Goal: Transaction & Acquisition: Purchase product/service

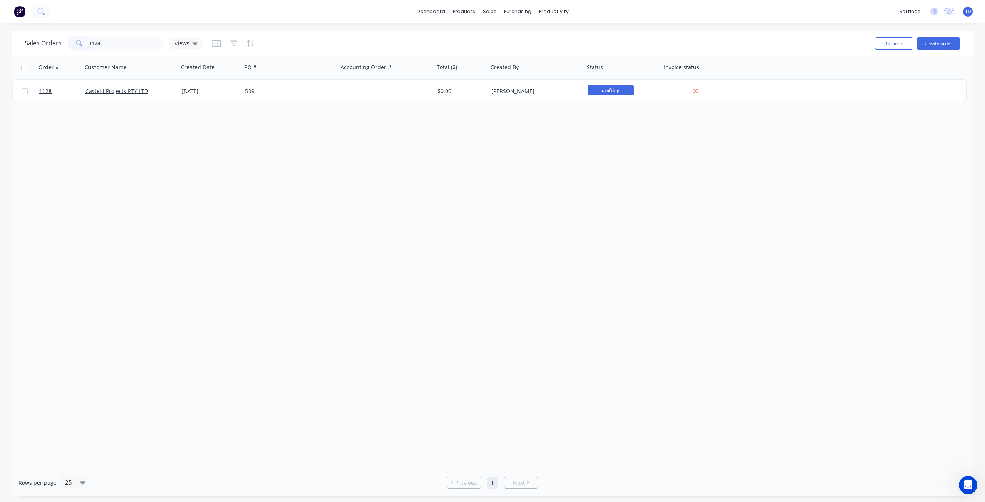
type input "1128"
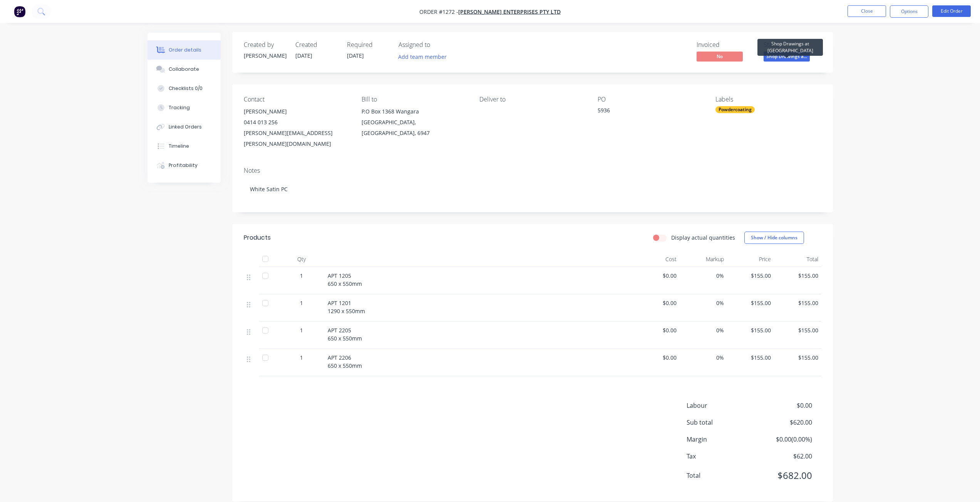
scroll to position [1, 0]
click at [850, 11] on button "Close" at bounding box center [866, 11] width 38 height 12
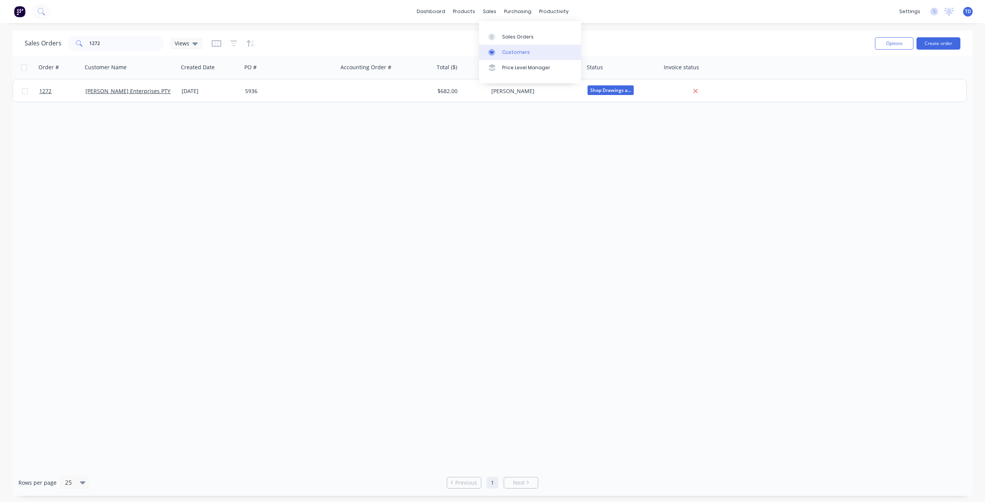
click at [503, 47] on link "Customers" at bounding box center [530, 52] width 102 height 15
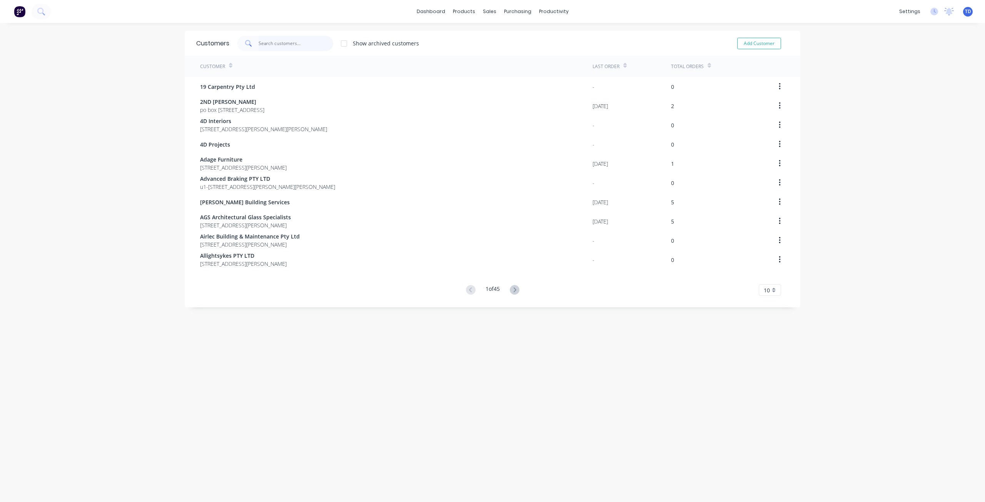
click at [286, 42] on input "text" at bounding box center [296, 43] width 75 height 15
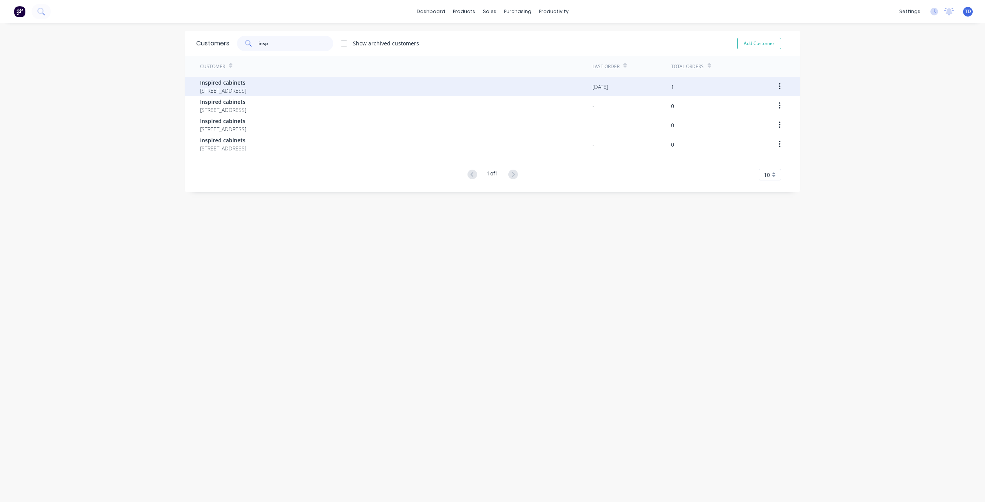
type input "insp"
click at [244, 87] on span "84 Cocos Drive Bibra Lake 6163" at bounding box center [223, 91] width 46 height 8
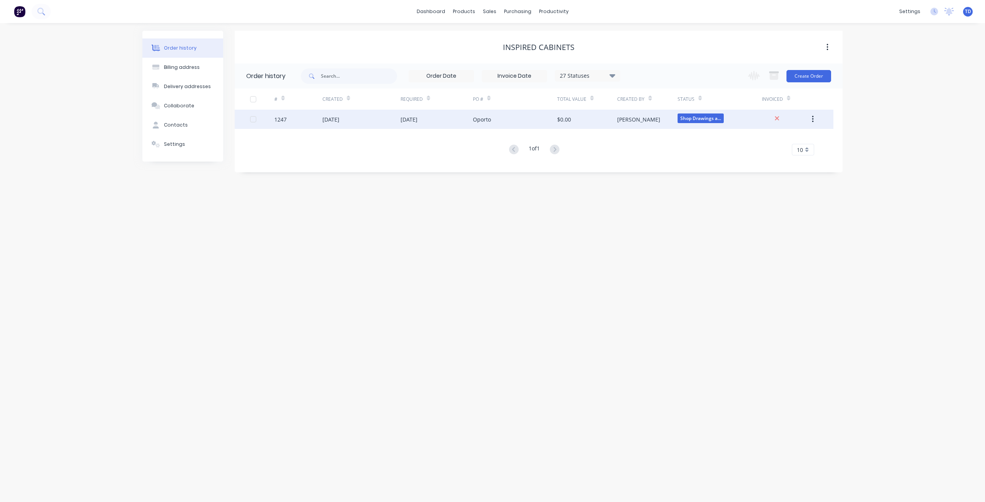
click at [418, 117] on div "15 Aug 2025" at bounding box center [409, 119] width 17 height 8
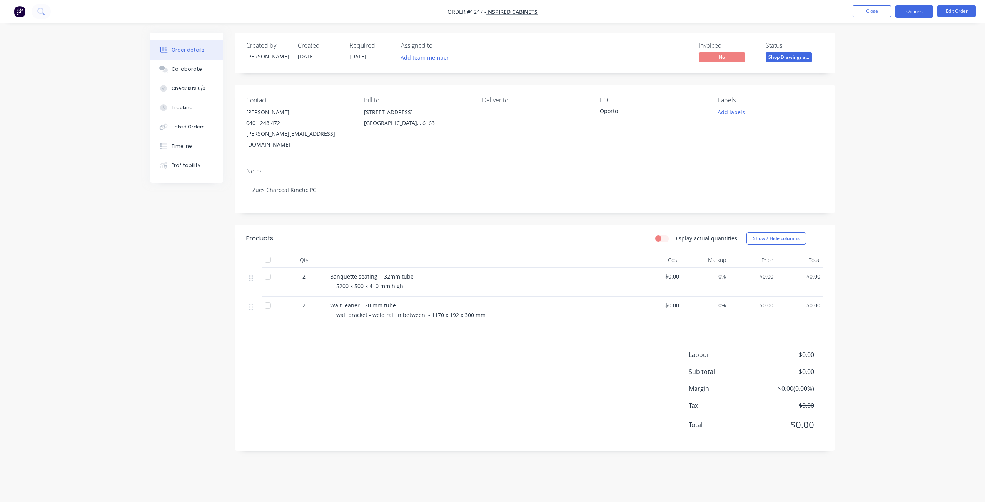
click at [915, 12] on button "Options" at bounding box center [914, 11] width 38 height 12
click at [875, 137] on div "Purchase Products" at bounding box center [891, 139] width 71 height 11
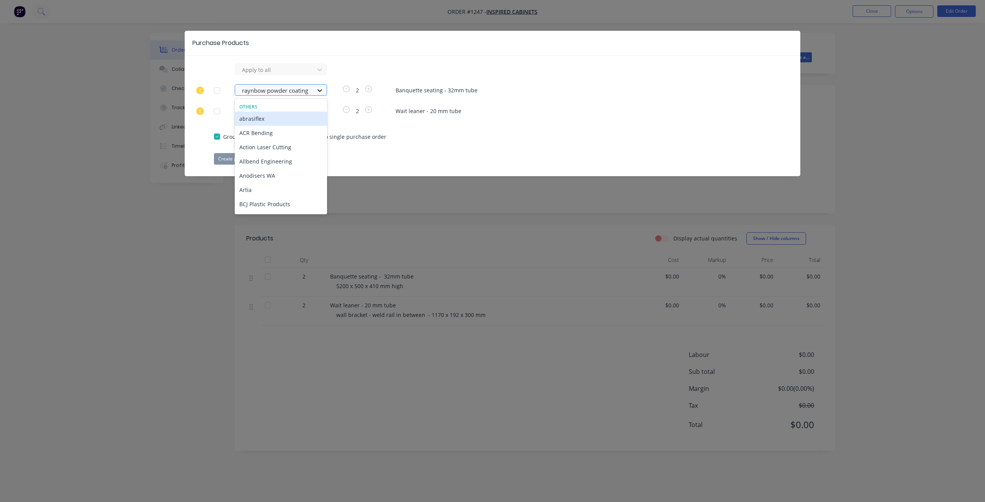
click at [316, 90] on icon at bounding box center [320, 91] width 8 height 8
click at [279, 156] on div "raynbow powder coating" at bounding box center [281, 163] width 92 height 14
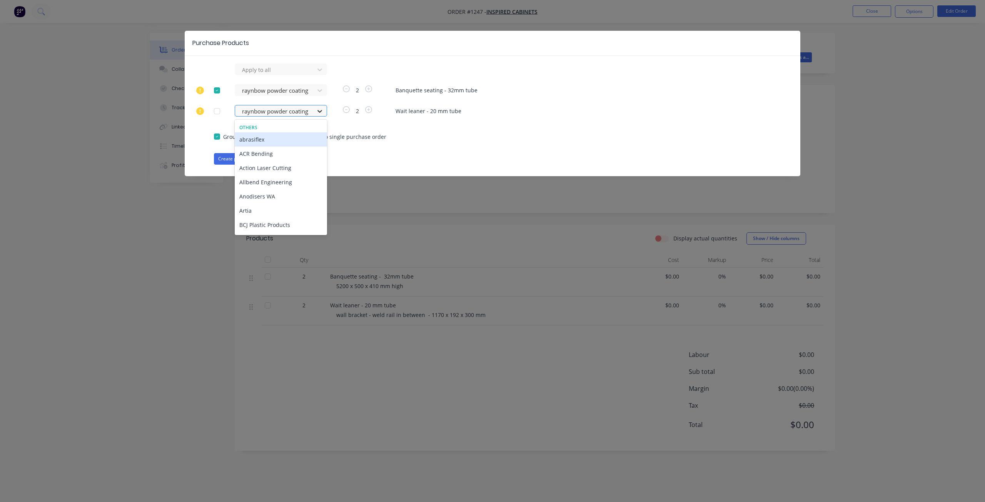
click at [318, 112] on icon at bounding box center [320, 111] width 8 height 8
click at [532, 147] on div "Apply to all raynbow powder coating 2 Banquette seating - 32mm tube 35 results …" at bounding box center [493, 114] width 616 height 101
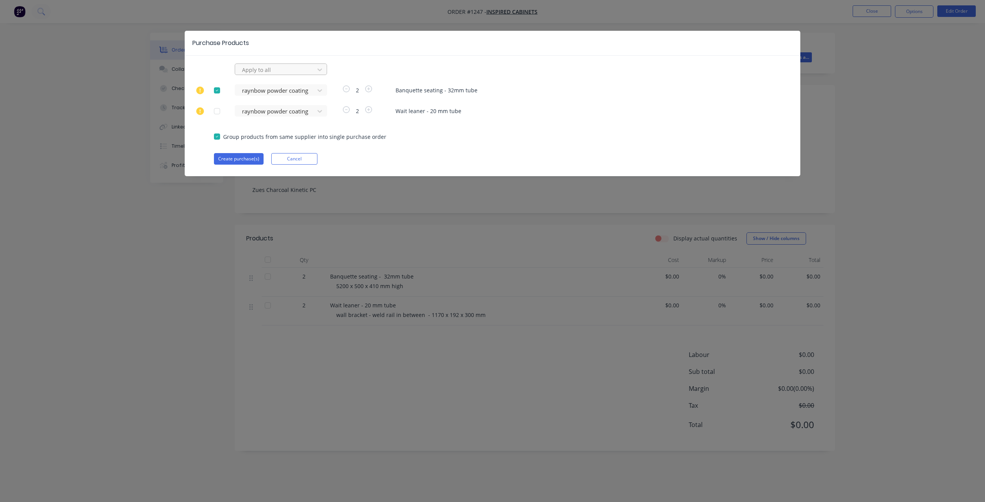
click at [289, 71] on div at bounding box center [275, 70] width 69 height 10
type input "ray"
click at [288, 88] on div "raynbow powder coating" at bounding box center [281, 87] width 92 height 14
click at [242, 161] on button "Create purchase(s)" at bounding box center [239, 159] width 50 height 12
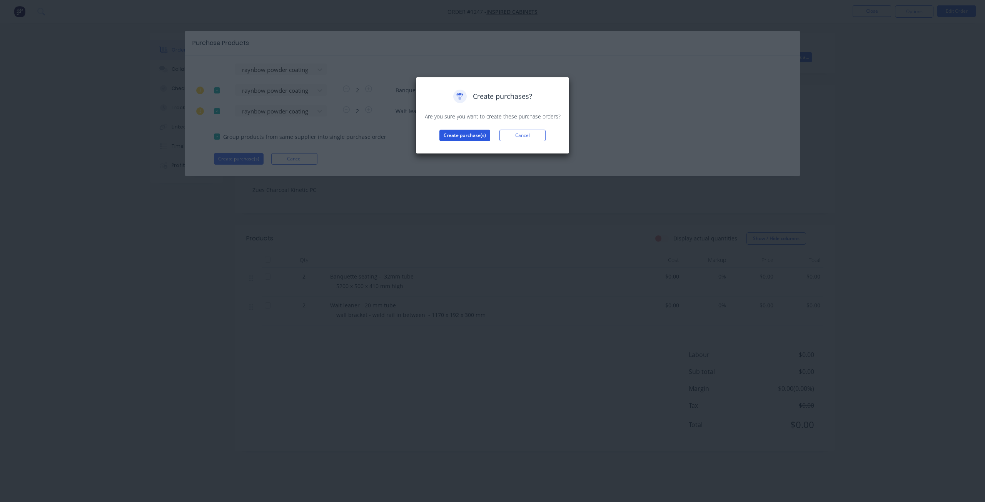
click at [467, 135] on button "Create purchase(s)" at bounding box center [465, 136] width 51 height 12
click at [475, 151] on button "View purchase(s)" at bounding box center [465, 148] width 46 height 12
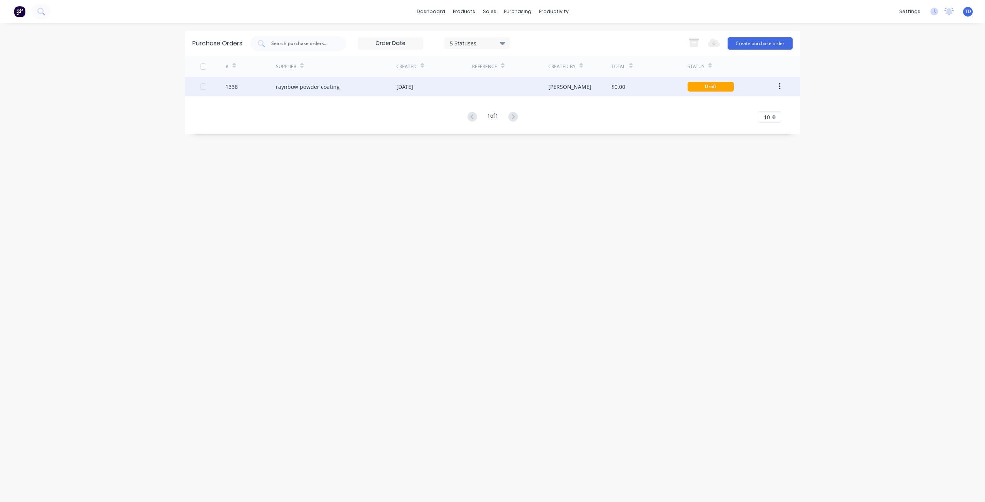
click at [354, 84] on div "raynbow powder coating" at bounding box center [336, 86] width 120 height 19
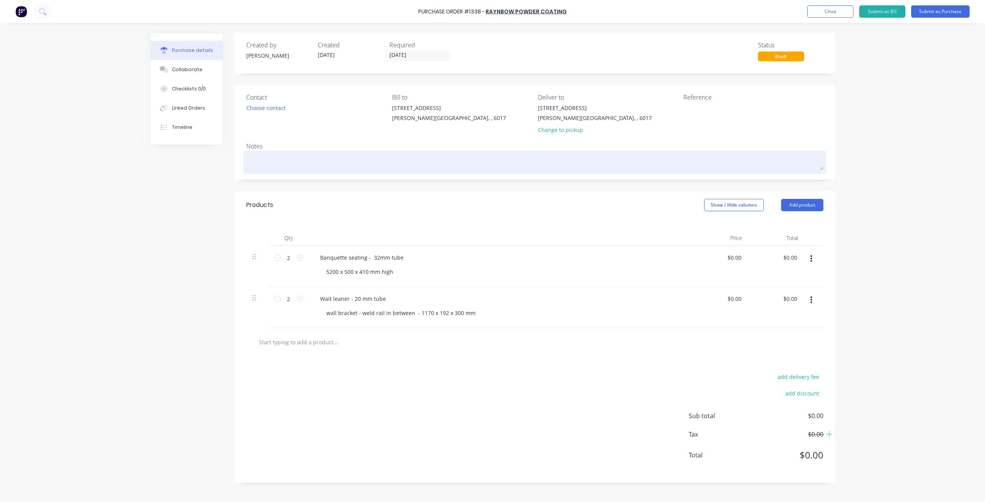
click at [250, 159] on textarea at bounding box center [534, 161] width 577 height 17
type textarea "x"
type textarea "P"
type textarea "x"
type textarea "PC"
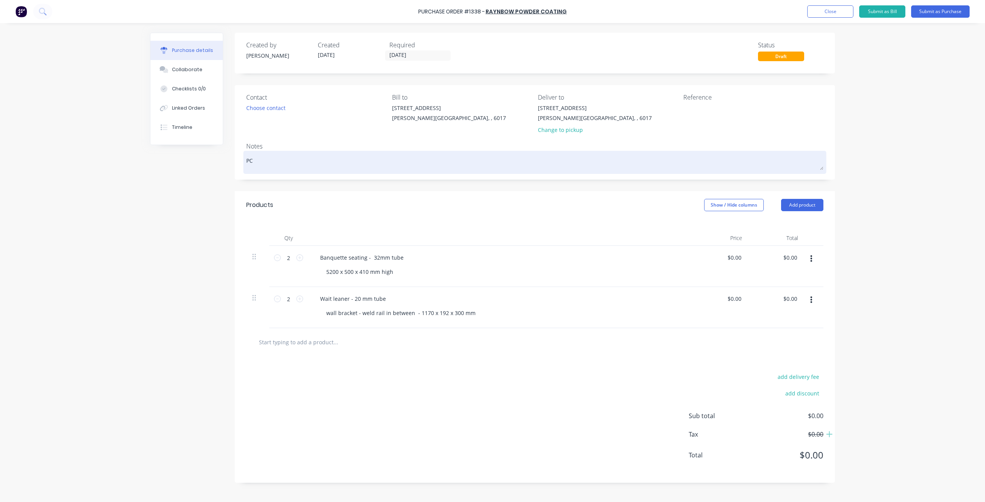
type textarea "x"
type textarea "PC"
type textarea "x"
type textarea "PC"
type textarea "x"
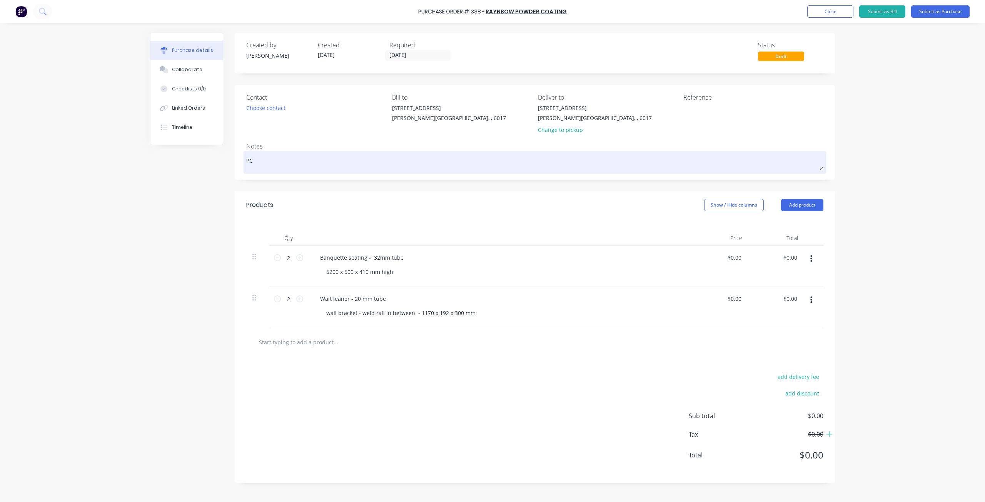
type textarea "P"
type textarea "x"
type textarea "Z"
type textarea "x"
type textarea "Ze"
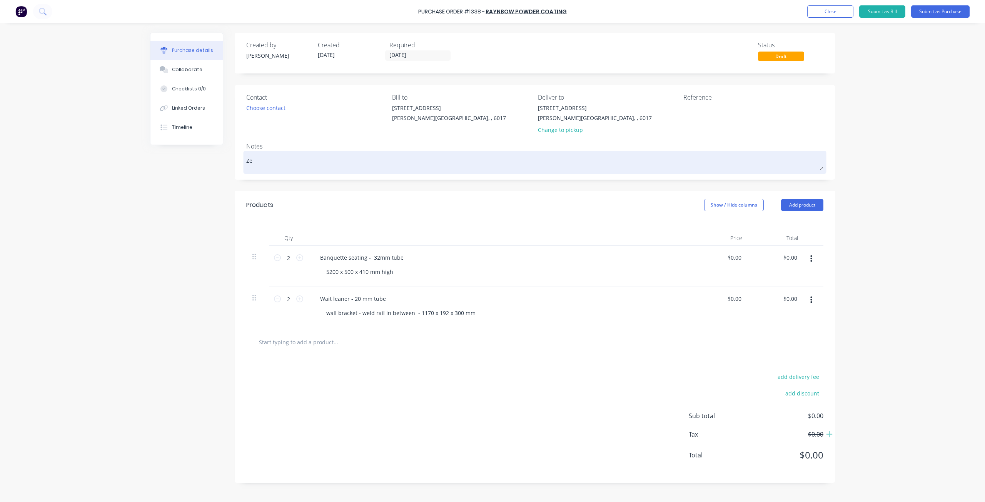
type textarea "x"
type textarea "Zeu"
type textarea "x"
type textarea "Zeus"
type textarea "x"
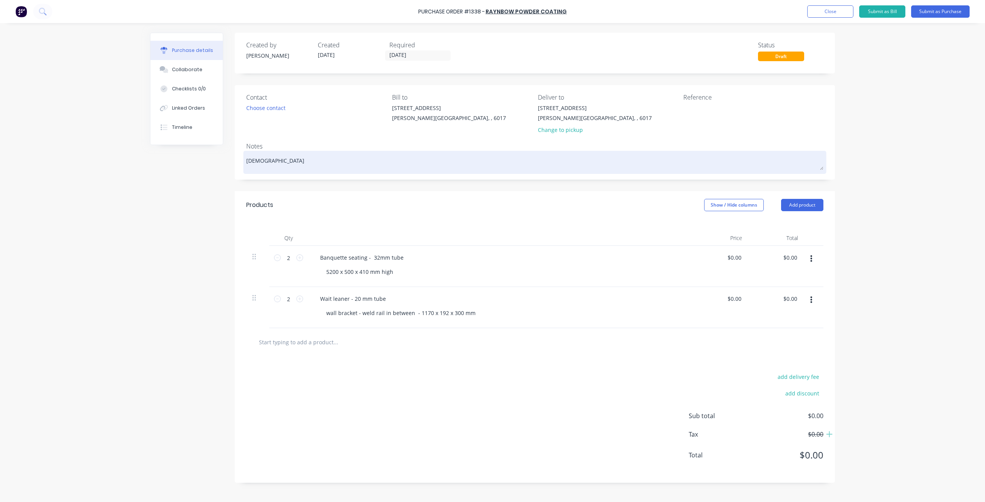
type textarea "Zeus"
type textarea "x"
type textarea "Zeus c"
type textarea "x"
type textarea "Zeus ch"
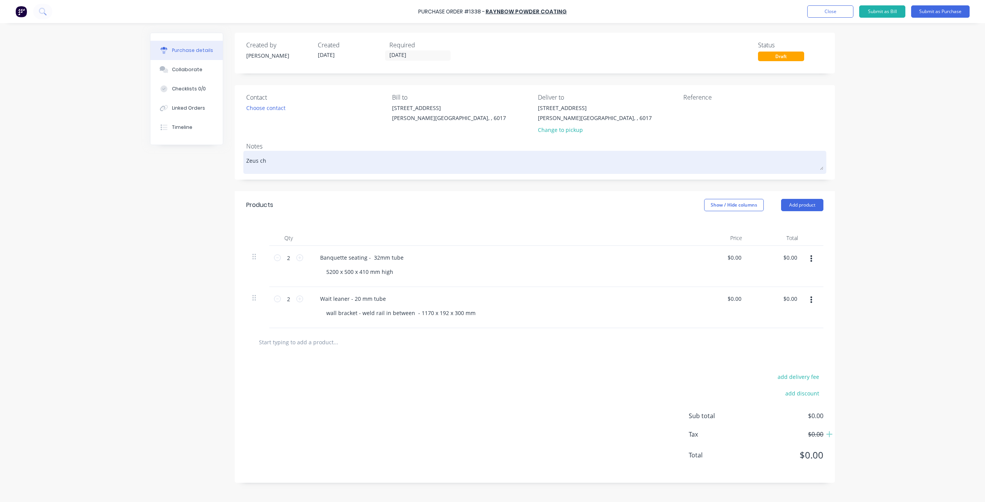
type textarea "x"
type textarea "Zeus cha"
type textarea "x"
type textarea "Zeus char"
type textarea "x"
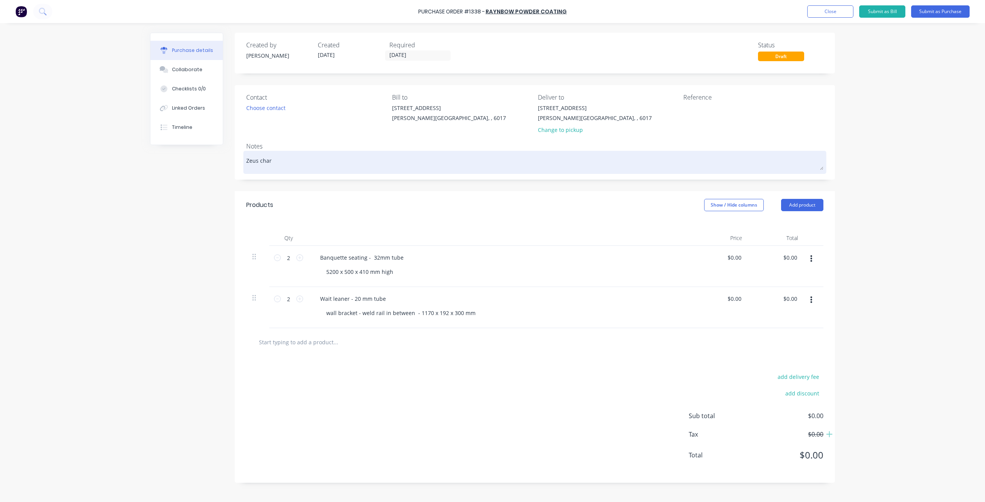
type textarea "Zeus charc"
type textarea "x"
type textarea "Zeus charco"
type textarea "x"
type textarea "Zeus charcoa"
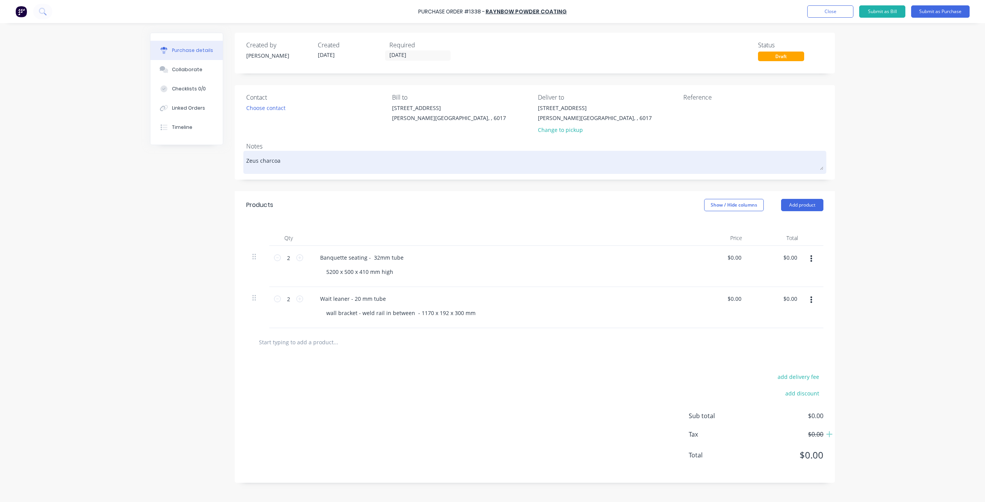
type textarea "x"
type textarea "Zeus charcoal"
type textarea "x"
type textarea "Zeus charcoal"
type textarea "x"
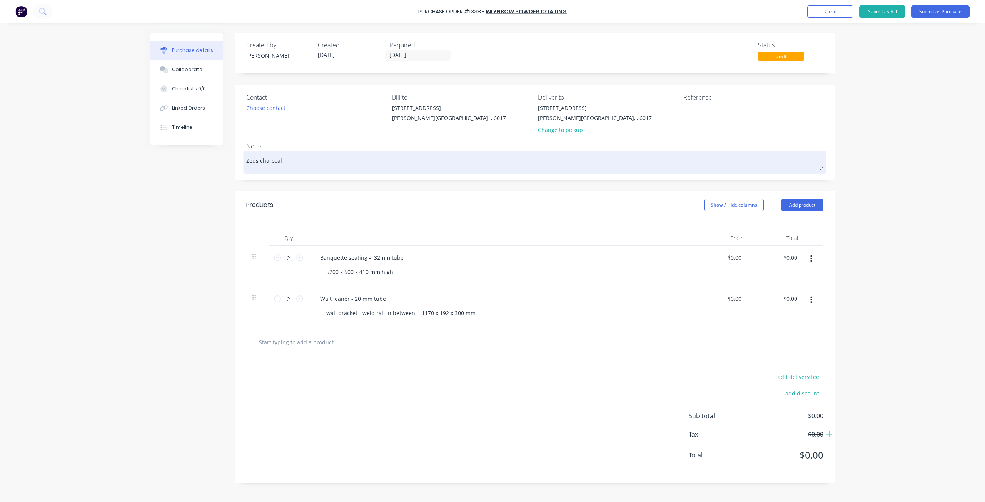
type textarea "Zeus charcoal k"
type textarea "x"
type textarea "Zeus charcoal ki"
type textarea "x"
type textarea "Zeus charcoal kin"
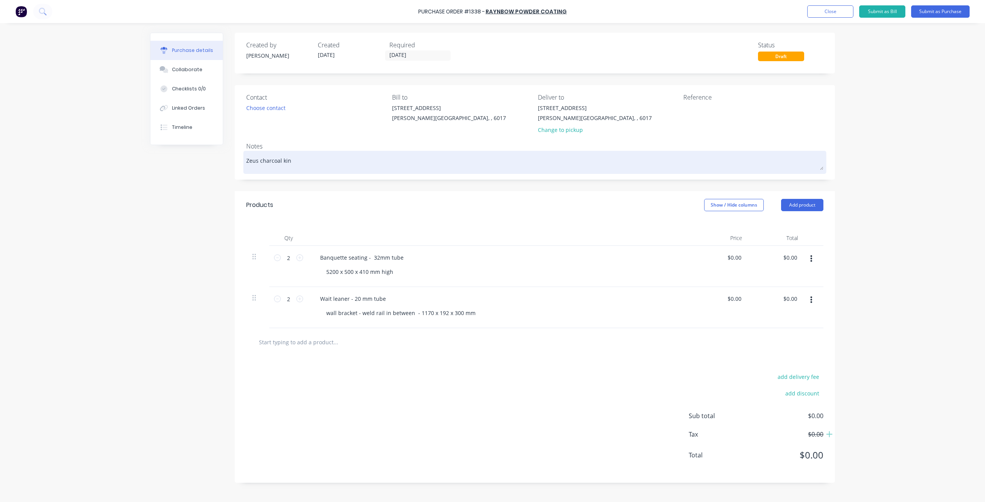
type textarea "x"
type textarea "Zeus charcoal kine"
type textarea "x"
type textarea "Zeus charcoal kinet"
type textarea "x"
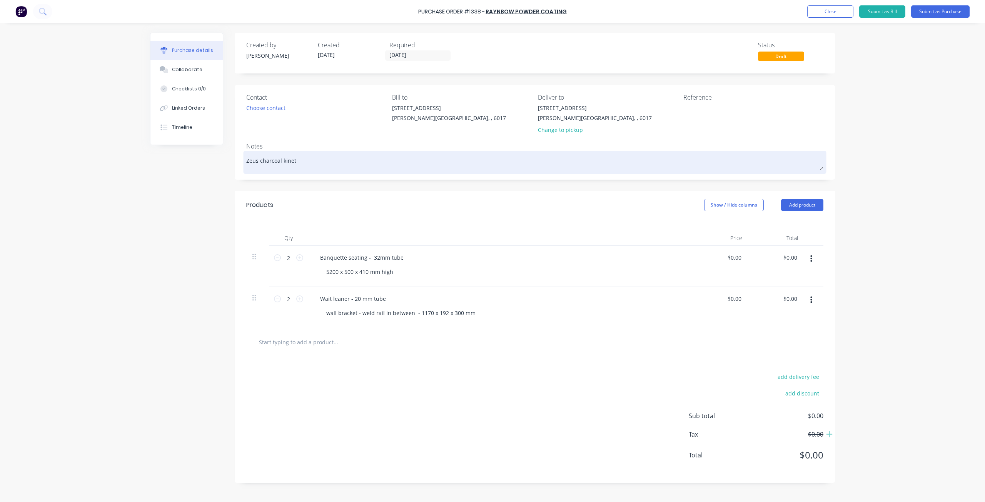
type textarea "Zeus charcoal kineti"
type textarea "x"
type textarea "Zeus charcoal kinetic"
click at [335, 161] on textarea "Zeus charcoal kinetic" at bounding box center [534, 161] width 577 height 17
type textarea "x"
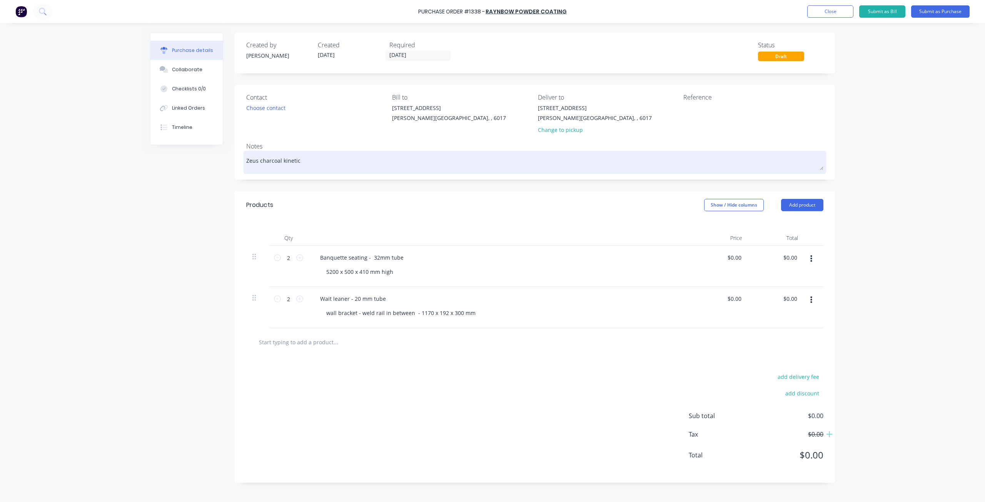
type textarea "Zeus charcoal kinetic"
type textarea "x"
type textarea "Zeus charcoal kinetic p"
type textarea "x"
type textarea "Zeus charcoal kinetic po"
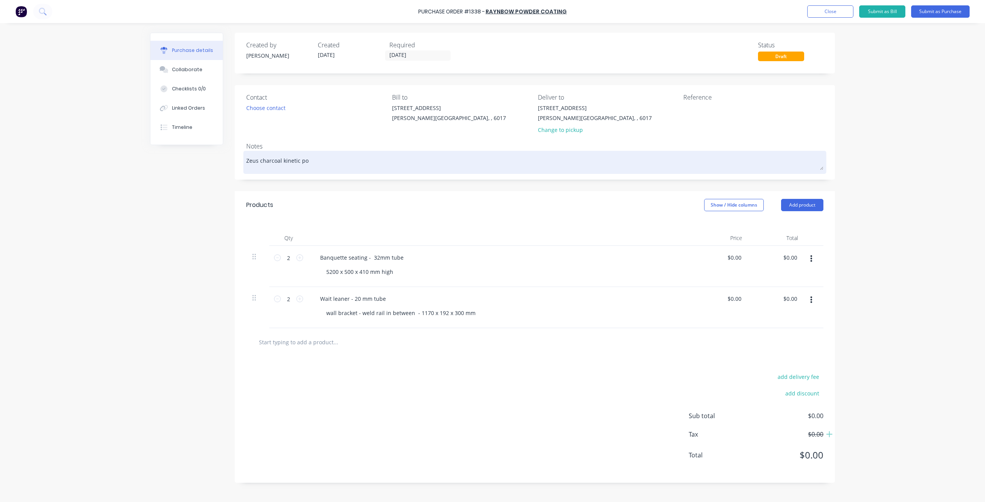
type textarea "x"
type textarea "Zeus charcoal kinetic pow"
type textarea "x"
type textarea "Zeus charcoal kinetic powd"
type textarea "x"
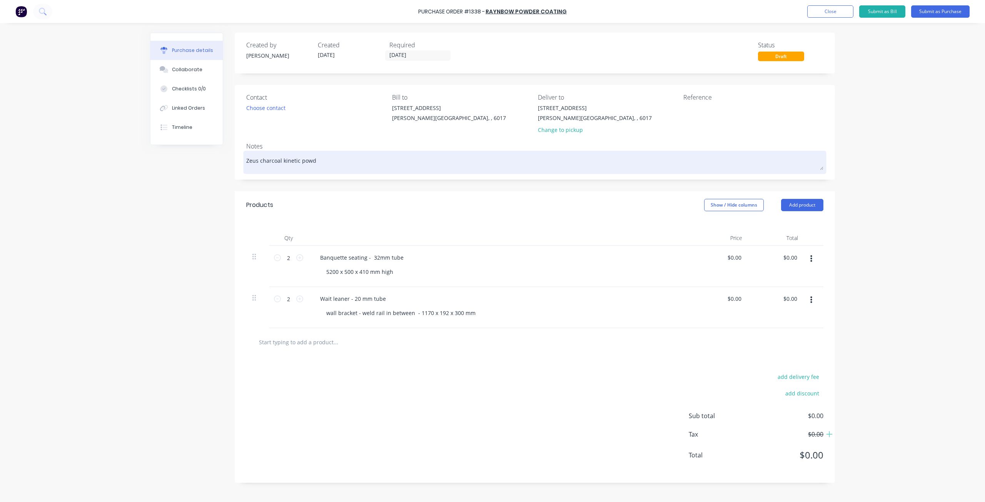
type textarea "Zeus charcoal kinetic powde"
type textarea "x"
type textarea "Zeus charcoal kinetic powder"
type textarea "x"
type textarea "Zeus charcoal kinetic powder"
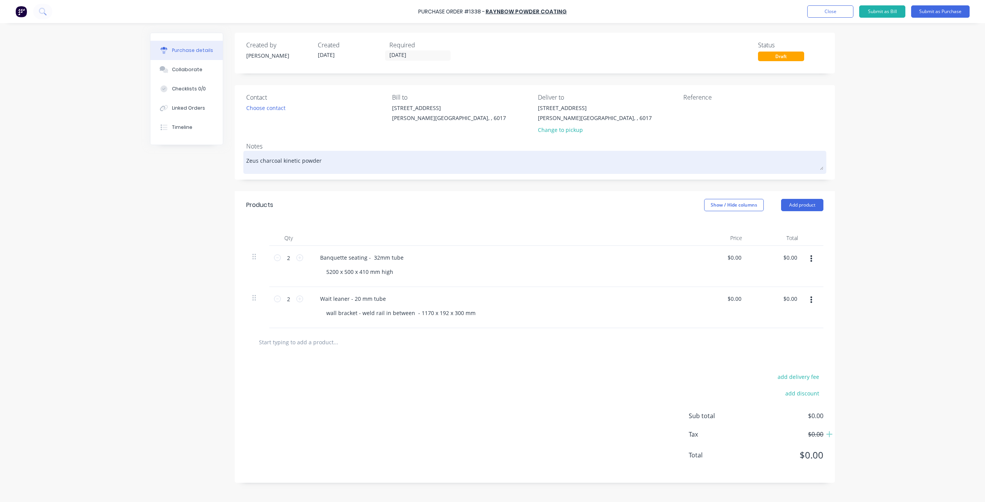
type textarea "x"
type textarea "Zeus charcoal kinetic powder c"
type textarea "x"
type textarea "Zeus charcoal kinetic powder co"
type textarea "x"
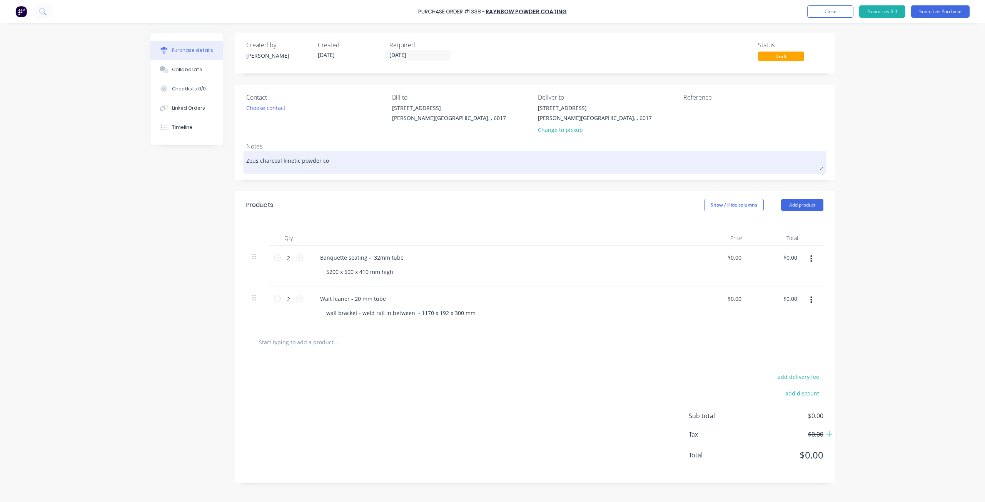
type textarea "Zeus charcoal kinetic powder coa"
type textarea "x"
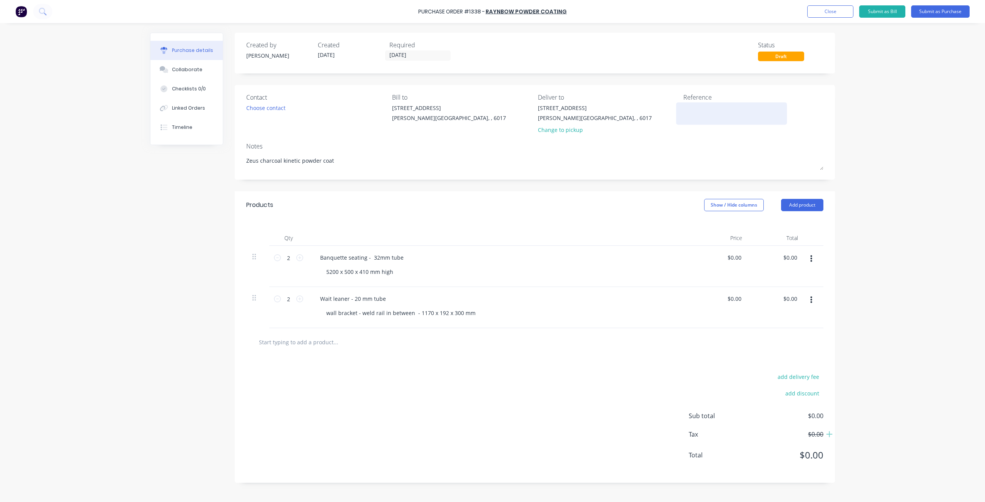
type textarea "Zeus charcoal kinetic powder coat"
type textarea "x"
type textarea "Zeus charcoal kinetic powder coat"
click at [721, 108] on textarea at bounding box center [732, 112] width 96 height 17
type textarea "inspired cabinets #12"
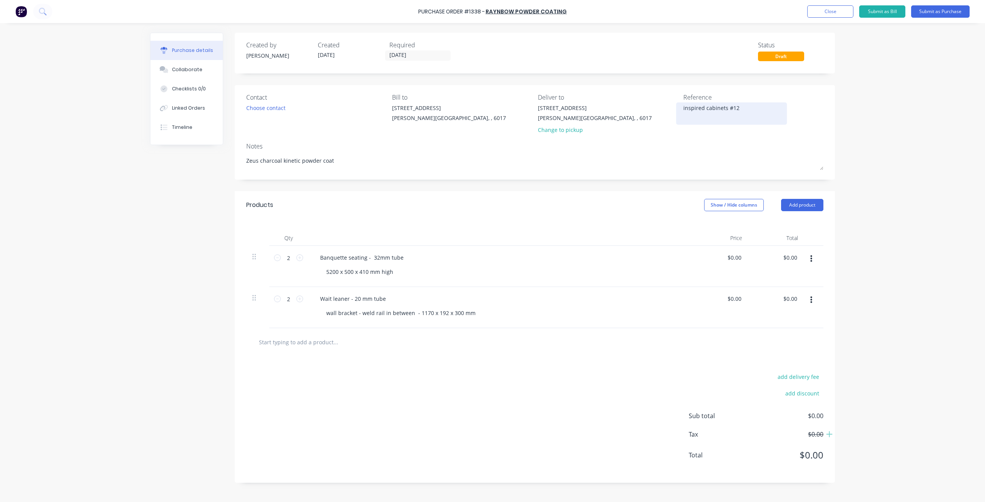
type textarea "x"
type textarea "inspired cabinets #124"
type textarea "x"
type textarea "inspired cabinets #1247"
type textarea "x"
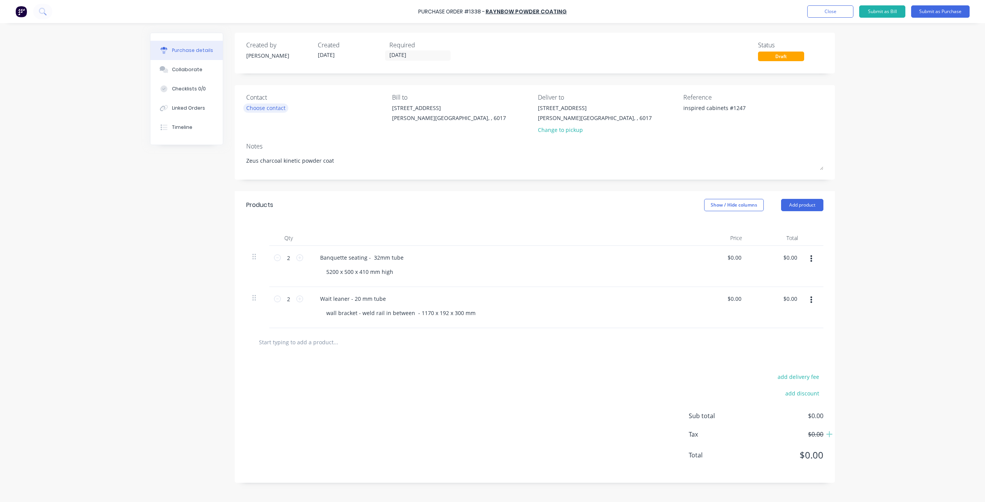
type textarea "inspired cabinets #1247"
click at [271, 110] on div "Choose contact" at bounding box center [265, 108] width 39 height 8
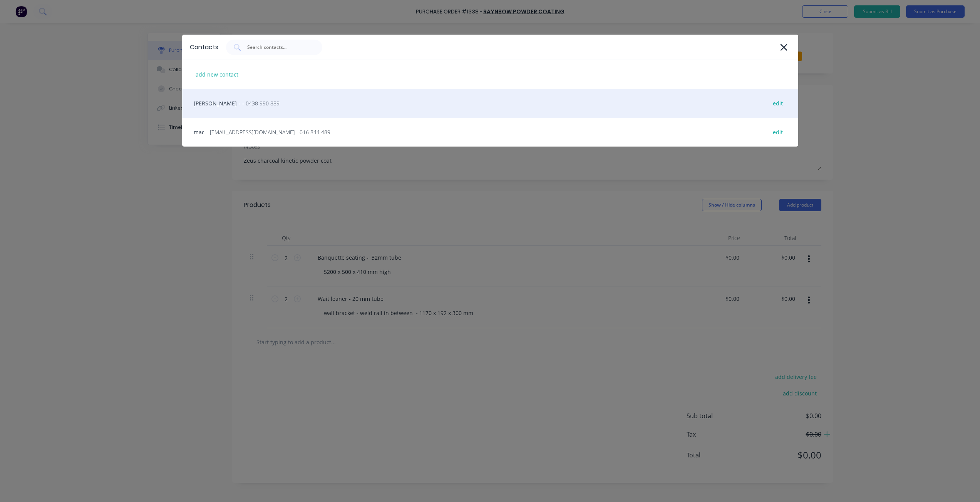
click at [239, 105] on span "- - 0438 990 889" at bounding box center [259, 103] width 41 height 8
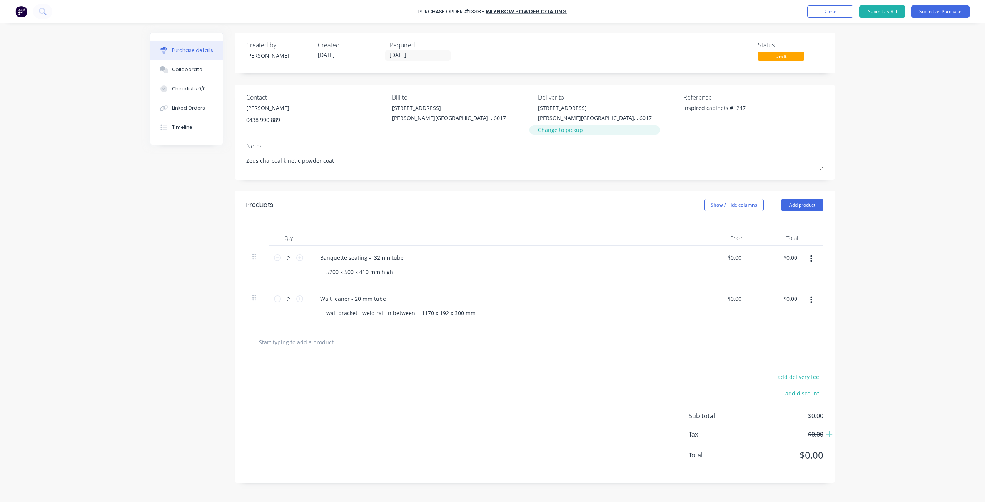
click at [550, 132] on div "Change to pickup" at bounding box center [595, 130] width 114 height 8
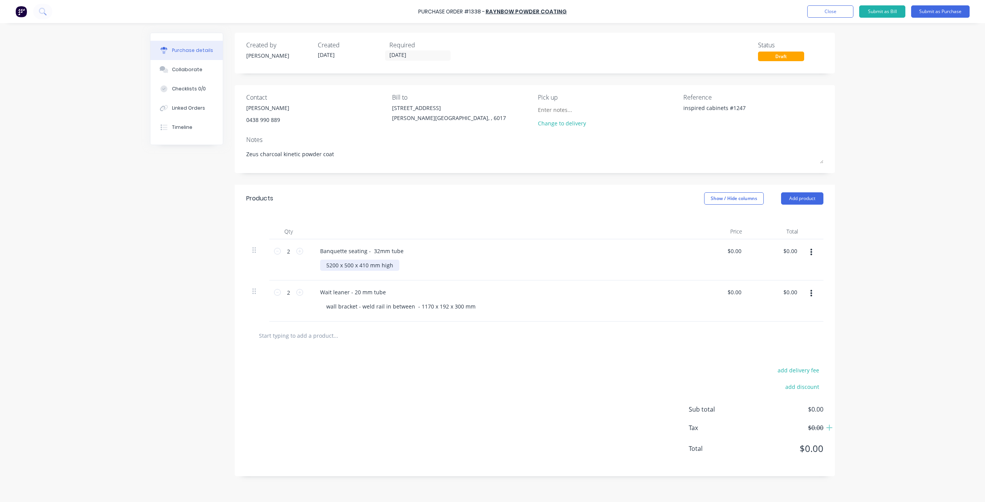
type textarea "x"
drag, startPoint x: 337, startPoint y: 264, endPoint x: 326, endPoint y: 259, distance: 12.6
click at [326, 259] on div "Banquette seating - 32mm tube 5200 x 500 x 410 mm high" at bounding box center [500, 259] width 385 height 41
drag, startPoint x: 393, startPoint y: 264, endPoint x: 325, endPoint y: 261, distance: 67.9
click at [325, 261] on div "2600 x 500 x 410 mm high" at bounding box center [359, 265] width 79 height 11
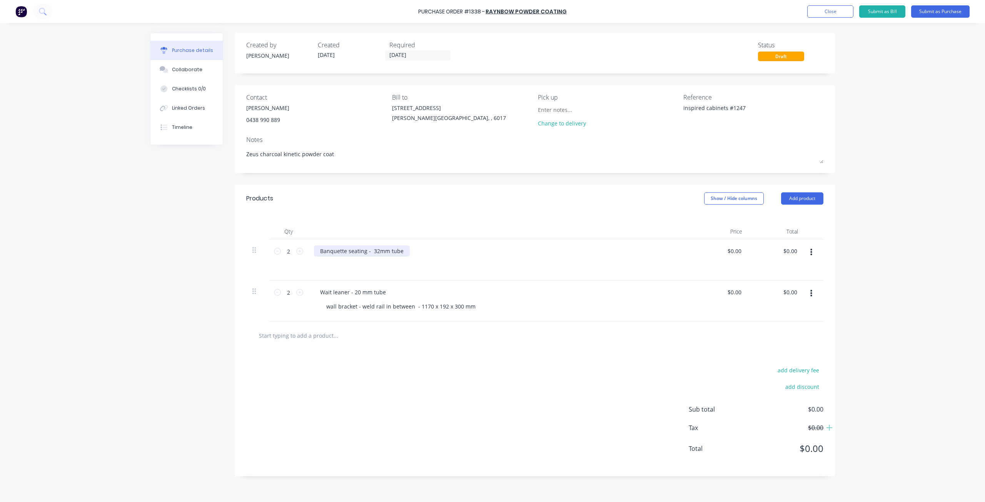
type textarea "x"
drag, startPoint x: 403, startPoint y: 251, endPoint x: 371, endPoint y: 246, distance: 32.4
click at [371, 246] on div "Banquette seating - 32mm tube" at bounding box center [362, 251] width 96 height 11
click at [370, 266] on div at bounding box center [359, 265] width 79 height 11
click at [374, 263] on div at bounding box center [359, 265] width 79 height 11
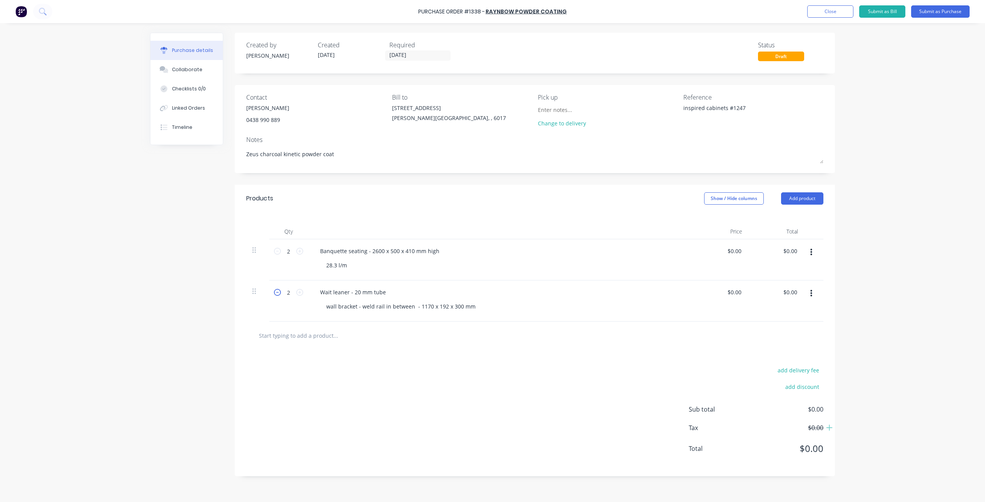
click at [279, 291] on icon at bounding box center [277, 292] width 7 height 7
type textarea "x"
type input "1"
type textarea "x"
drag, startPoint x: 387, startPoint y: 294, endPoint x: 313, endPoint y: 299, distance: 74.4
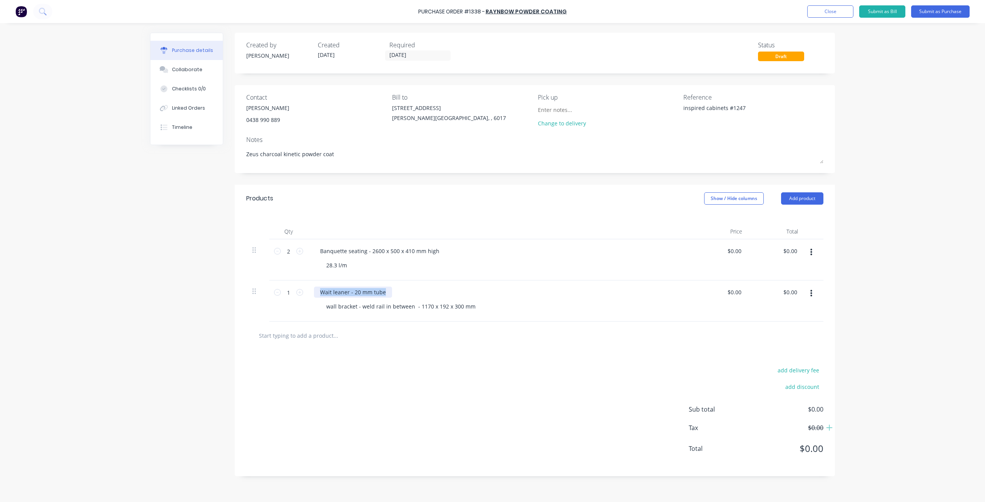
click at [313, 299] on div "Wait leaner - 20 mm tube wall bracket - weld rail in between - 1170 x 192 x 300…" at bounding box center [500, 301] width 385 height 41
drag, startPoint x: 417, startPoint y: 306, endPoint x: 471, endPoint y: 310, distance: 54.8
click at [471, 310] on div "wall bracket - weld rail in between - 1170 x 192 x 300 mm" at bounding box center [401, 306] width 162 height 11
type textarea "x"
click at [360, 291] on div "triangle frame" at bounding box center [338, 292] width 49 height 11
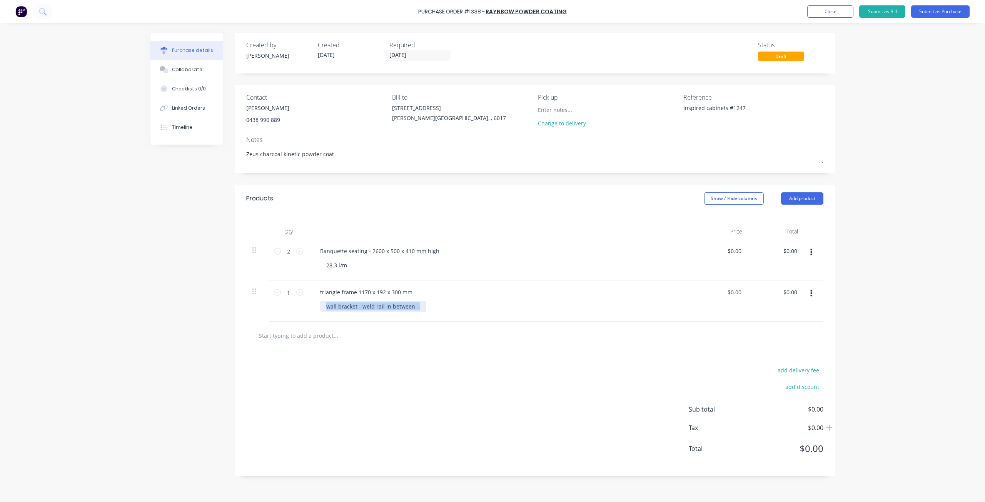
drag, startPoint x: 418, startPoint y: 306, endPoint x: 317, endPoint y: 298, distance: 102.0
click at [317, 298] on div "triangle frame 1170 x 192 x 300 mm wall bracket - weld rail in between -" at bounding box center [500, 301] width 385 height 41
click at [328, 308] on div at bounding box center [326, 306] width 12 height 11
click at [859, 162] on div "Purchase Order #1338 - raynbow powder coating Add product Close Submit as Bill …" at bounding box center [492, 251] width 985 height 502
click at [436, 55] on input "28/08/25" at bounding box center [418, 56] width 65 height 10
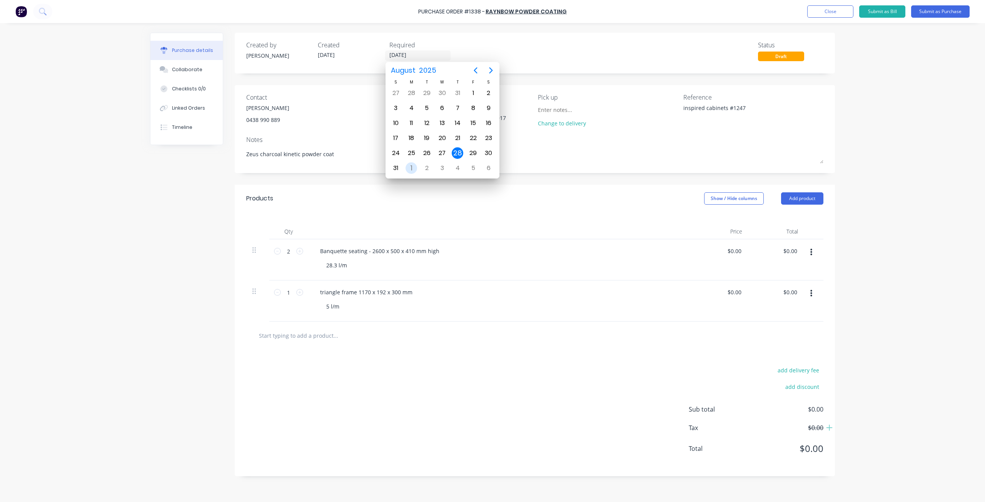
click at [413, 166] on div "1" at bounding box center [412, 168] width 12 height 12
type textarea "x"
type input "01/09/25"
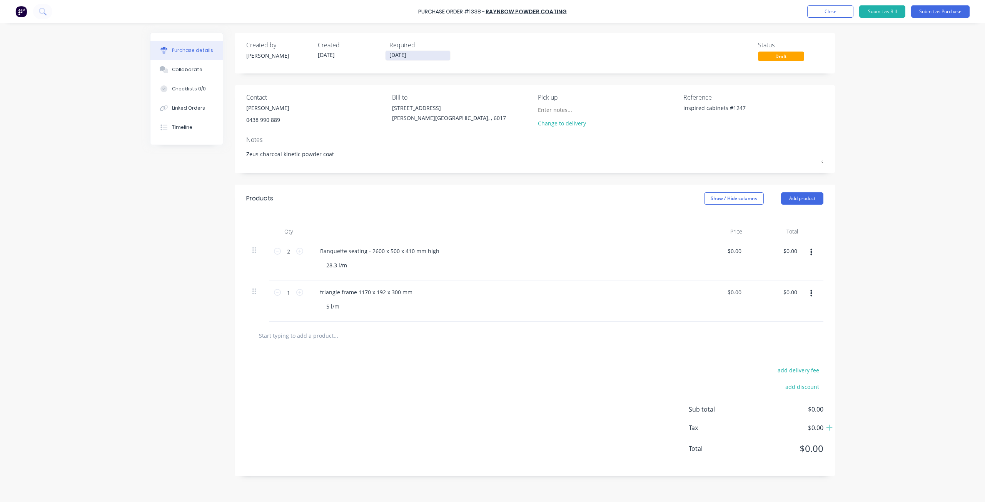
click at [426, 54] on input "01/09/25" at bounding box center [418, 56] width 65 height 10
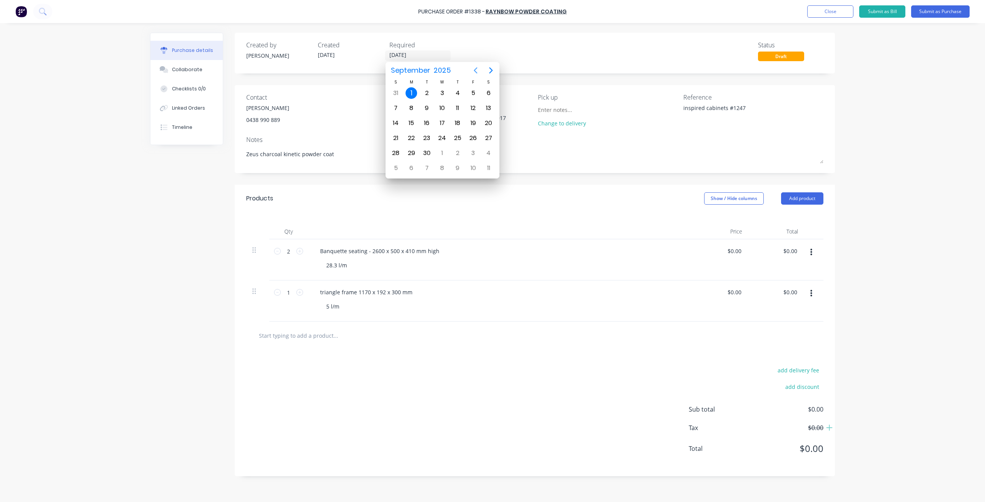
click at [475, 72] on icon "Previous page" at bounding box center [475, 70] width 3 height 6
drag, startPoint x: 872, startPoint y: 86, endPoint x: 870, endPoint y: 78, distance: 8.4
click at [872, 85] on div "Purchase Order #1338 - raynbow powder coating Add product Close Submit as Bill …" at bounding box center [492, 251] width 985 height 502
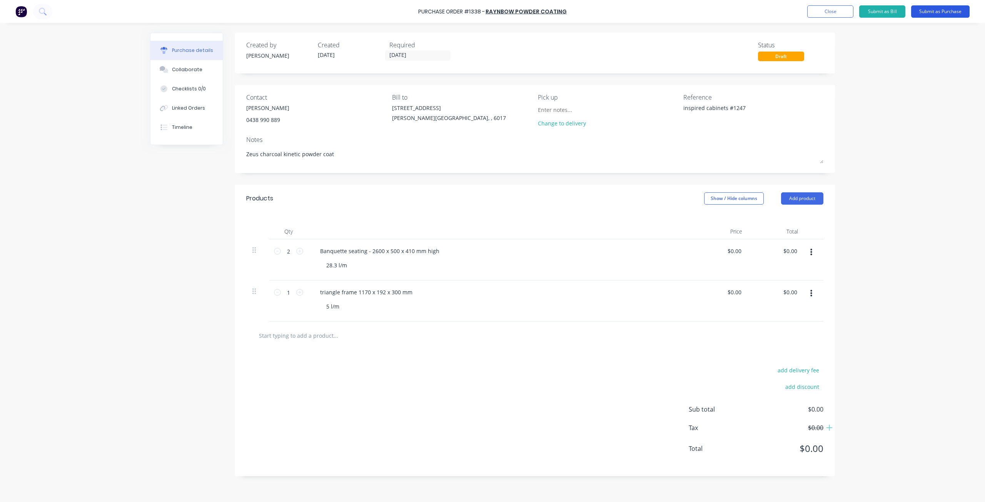
click at [934, 11] on button "Submit as Purchase" at bounding box center [941, 11] width 59 height 12
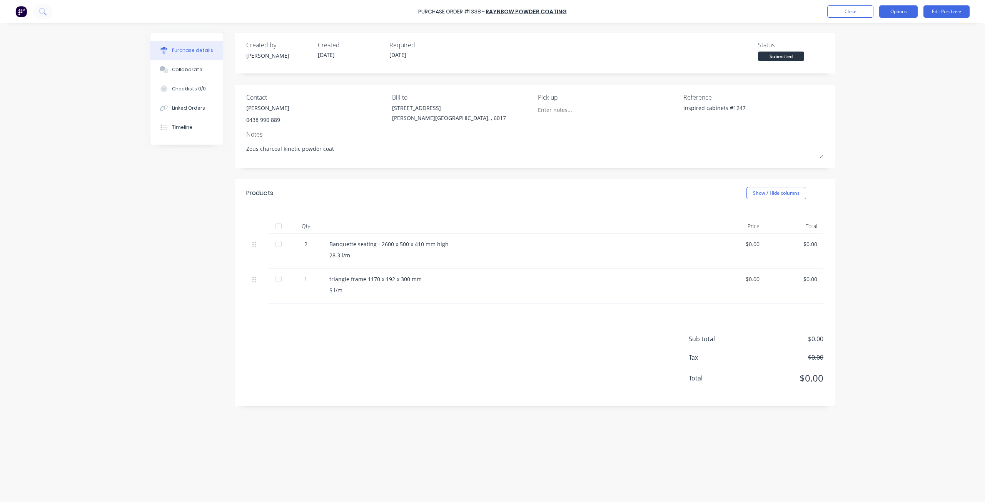
click at [891, 12] on button "Options" at bounding box center [899, 11] width 38 height 12
click at [877, 33] on div "Print / Email" at bounding box center [881, 31] width 59 height 11
click at [867, 63] on div "Without pricing" at bounding box center [881, 62] width 59 height 11
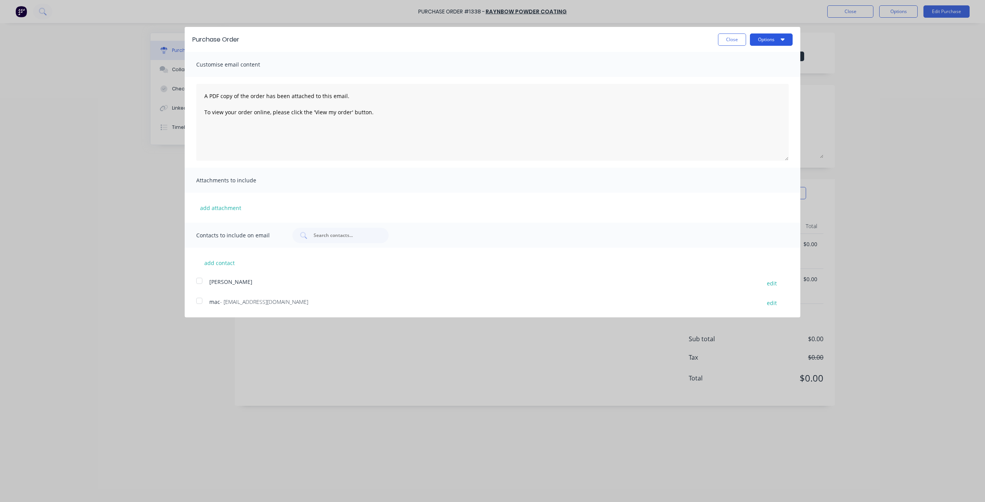
click at [768, 39] on button "Options" at bounding box center [771, 39] width 43 height 12
click at [741, 60] on div "Print" at bounding box center [756, 59] width 59 height 11
type textarea "x"
